Goal: Task Accomplishment & Management: Manage account settings

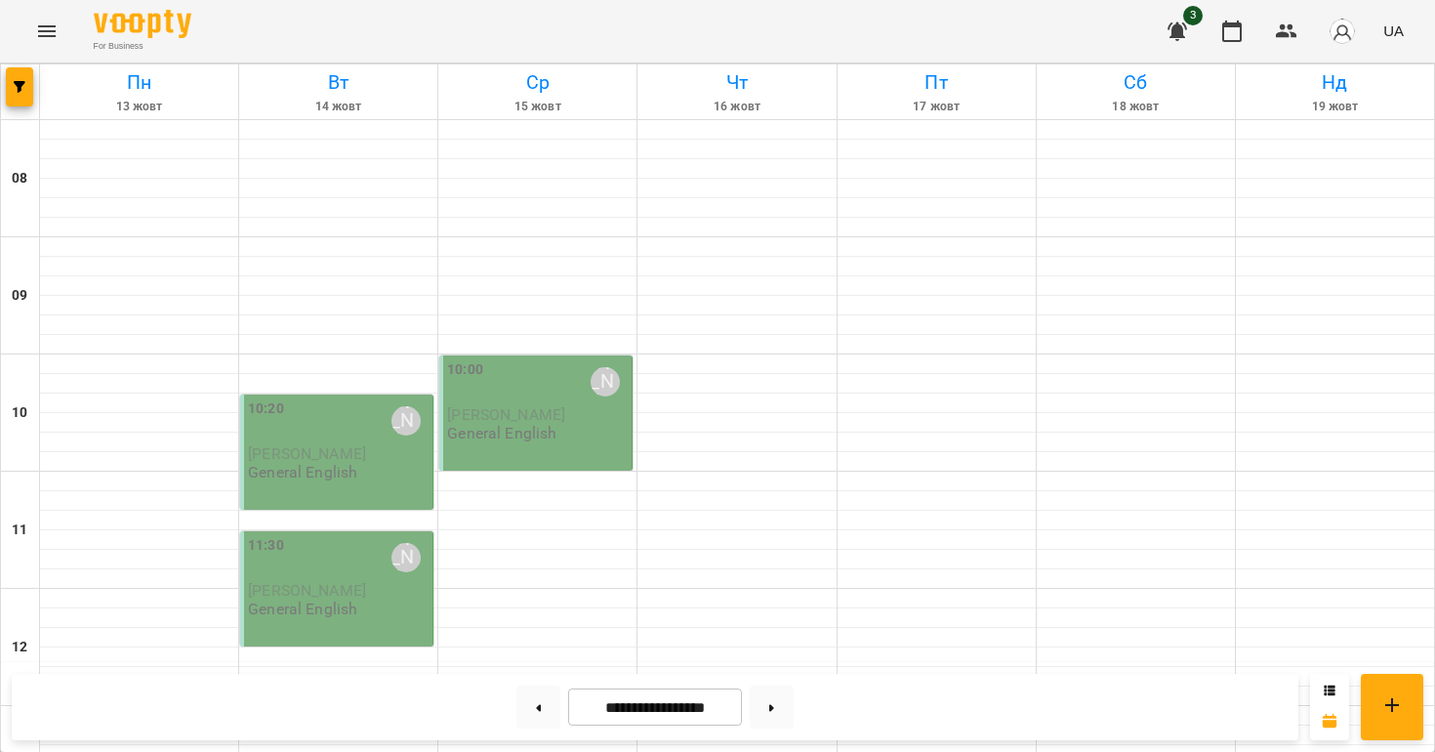
click at [335, 447] on span "[PERSON_NAME]" at bounding box center [307, 453] width 118 height 19
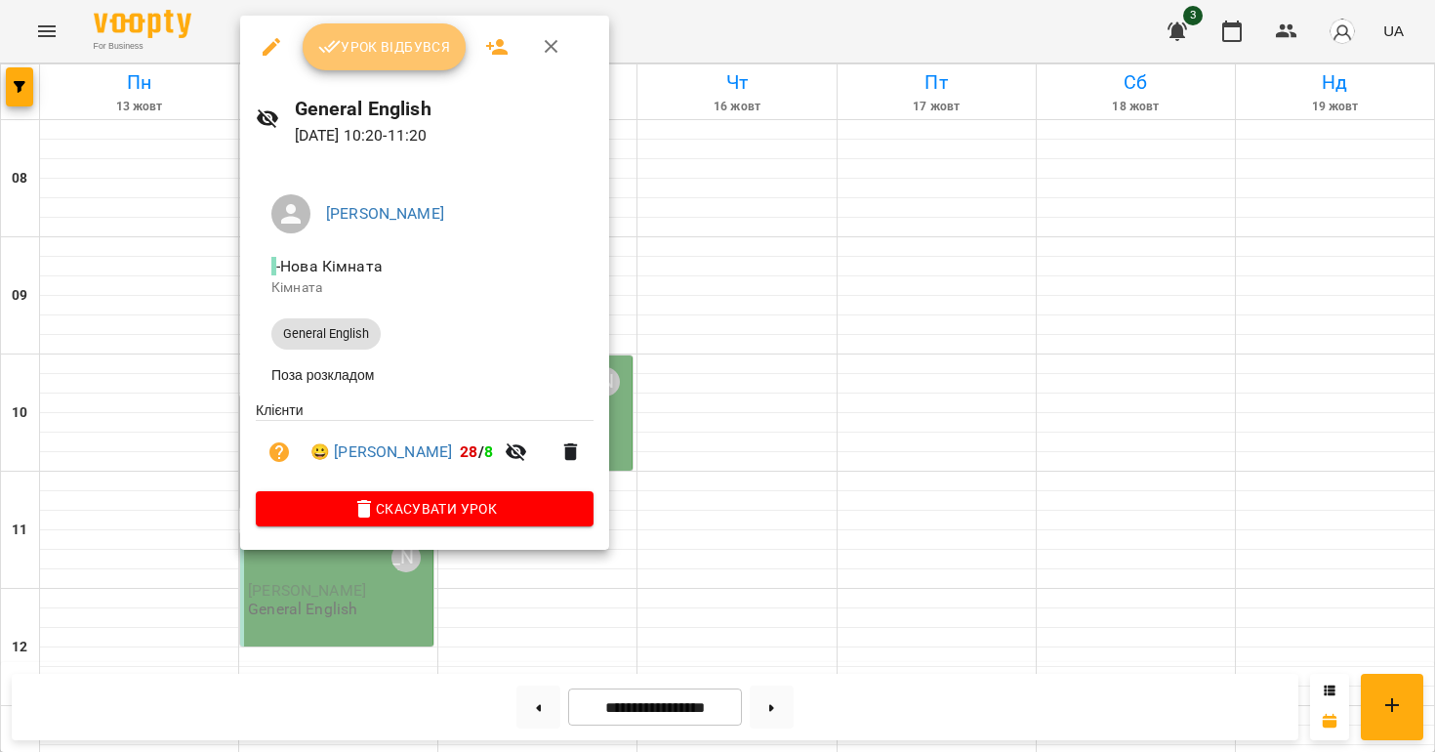
click at [418, 58] on span "Урок відбувся" at bounding box center [384, 46] width 133 height 23
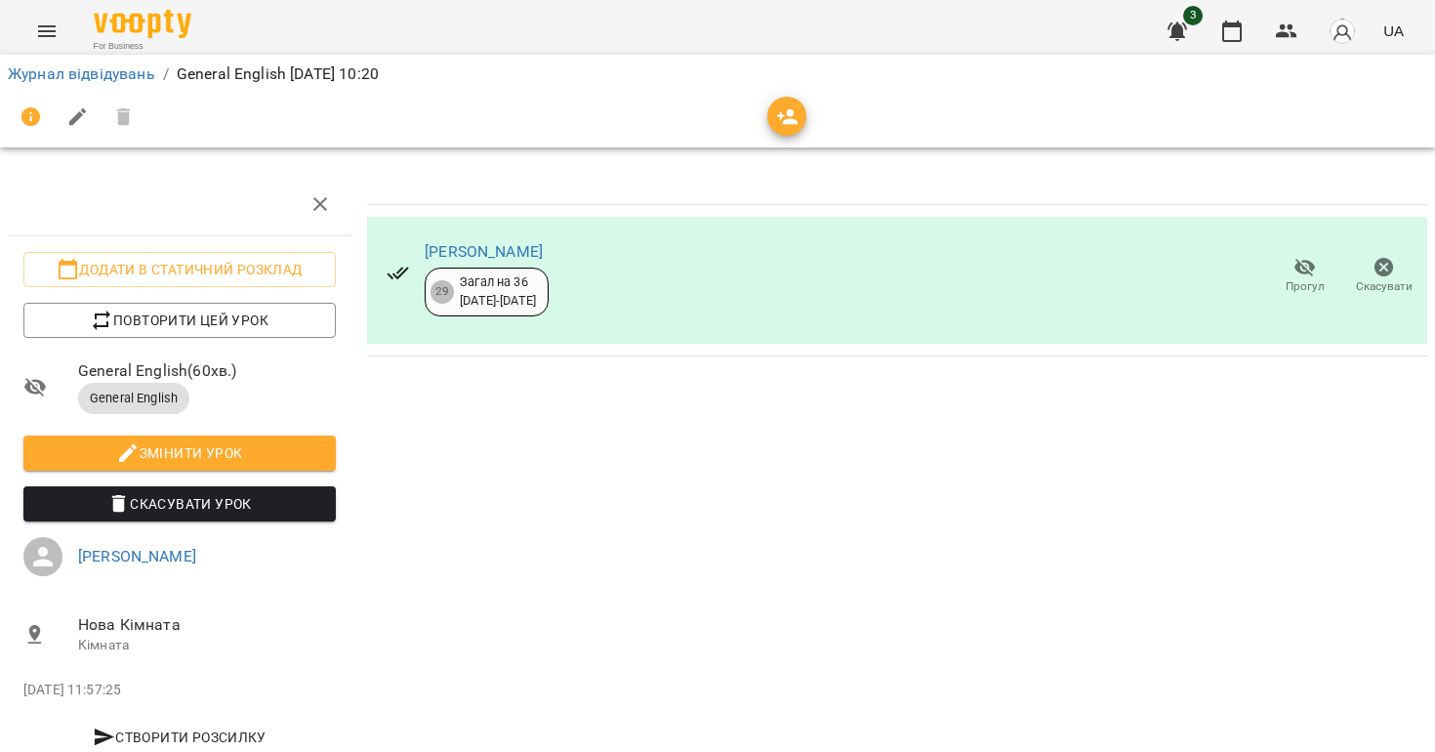
click at [99, 61] on div "Журнал відвідувань / General English [DATE] 10:20" at bounding box center [717, 74] width 1427 height 31
click at [99, 67] on link "Журнал відвідувань" at bounding box center [81, 73] width 147 height 19
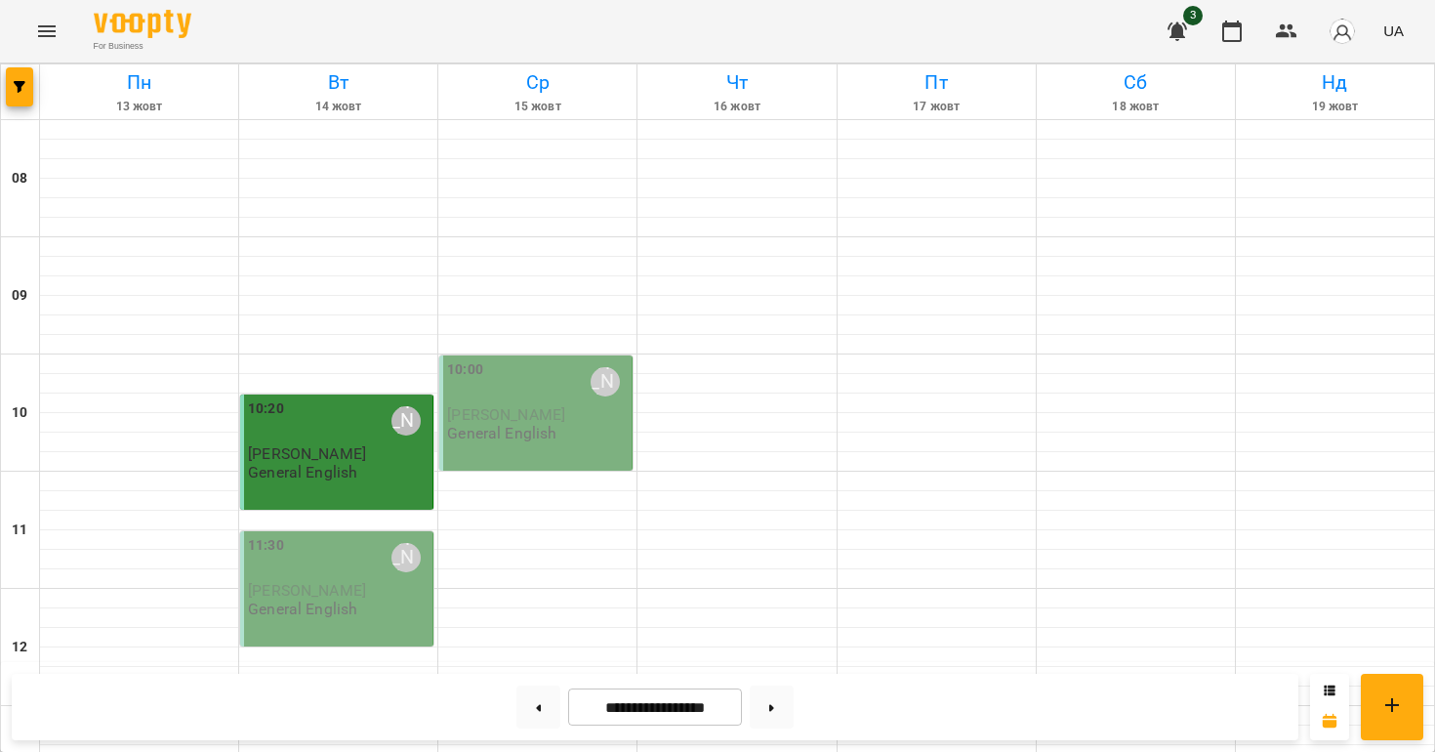
scroll to position [271, 0]
click at [298, 600] on p "General English" at bounding box center [302, 608] width 109 height 17
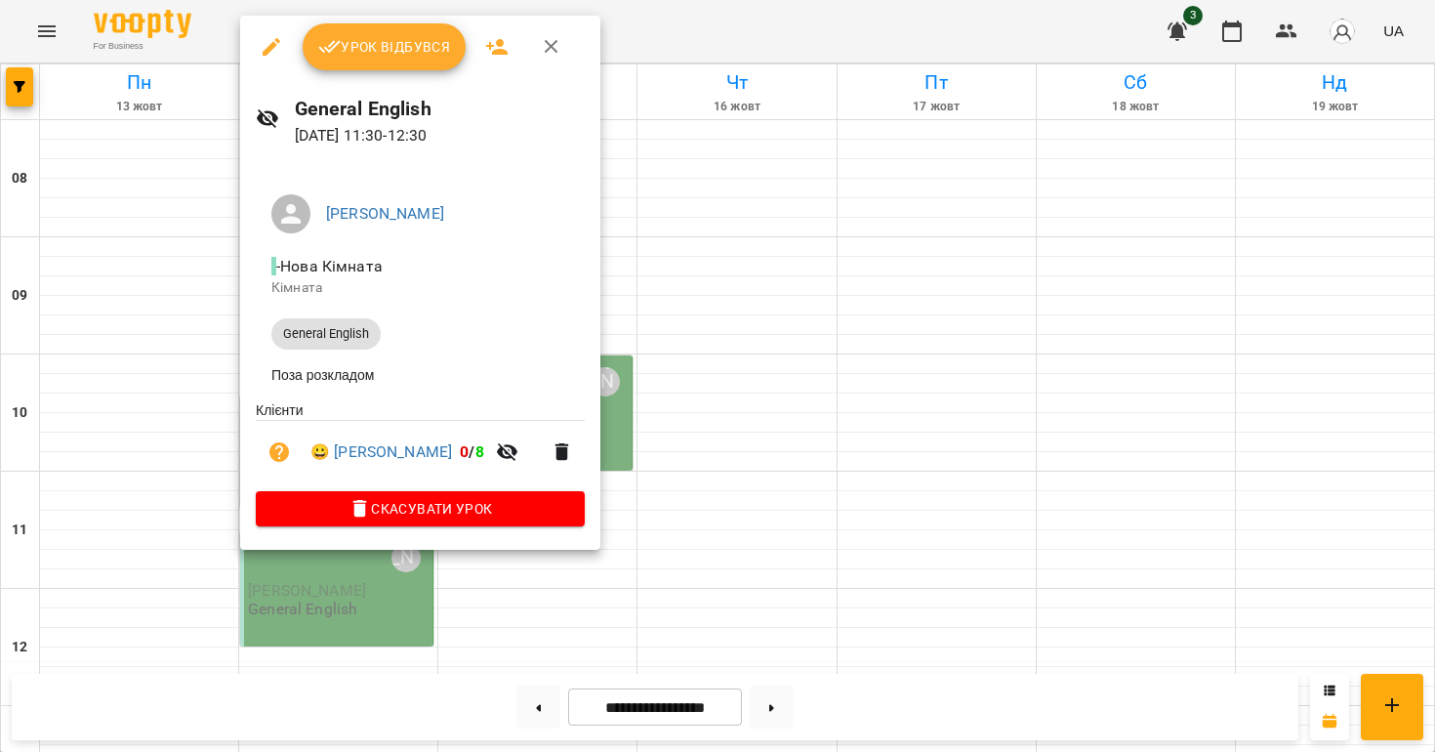
click at [417, 51] on span "Урок відбувся" at bounding box center [384, 46] width 133 height 23
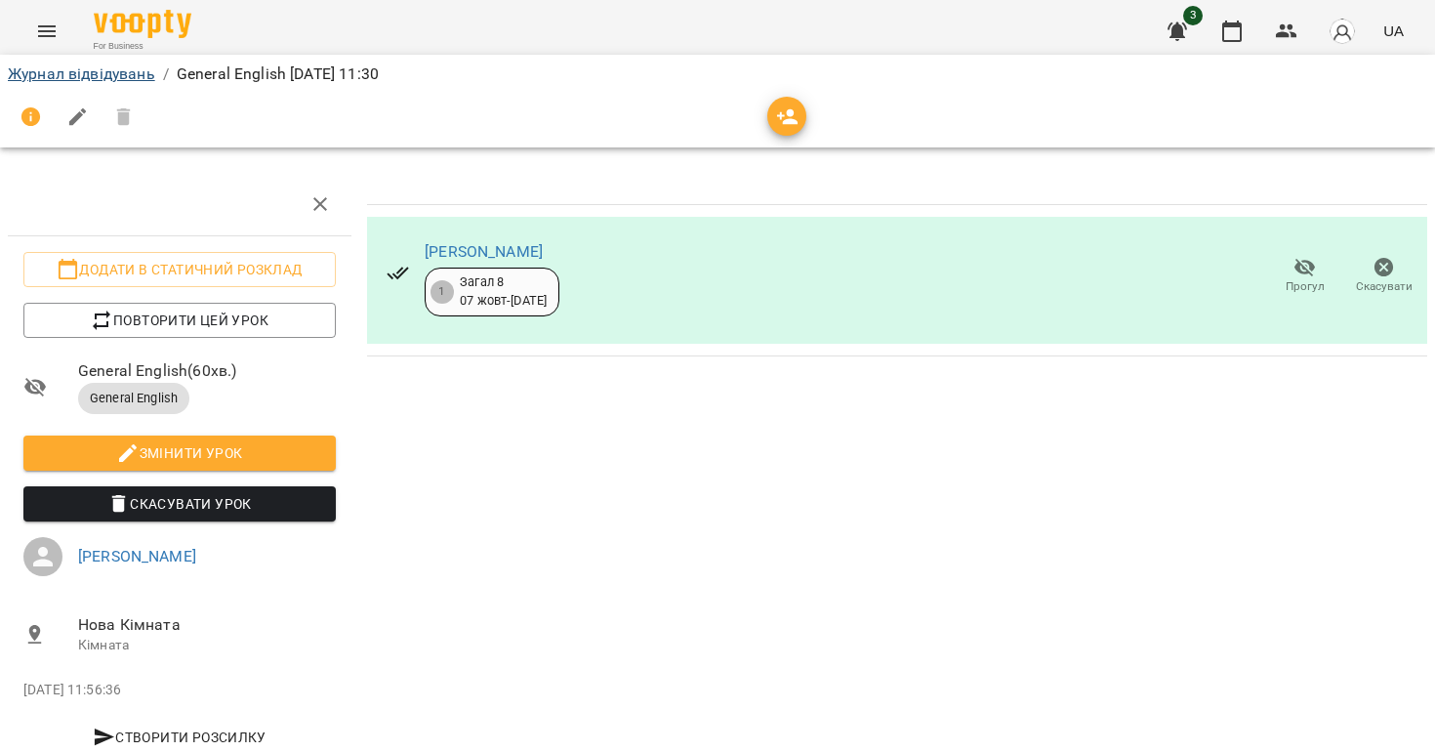
click at [57, 73] on link "Журнал відвідувань" at bounding box center [81, 73] width 147 height 19
